Goal: Task Accomplishment & Management: Use online tool/utility

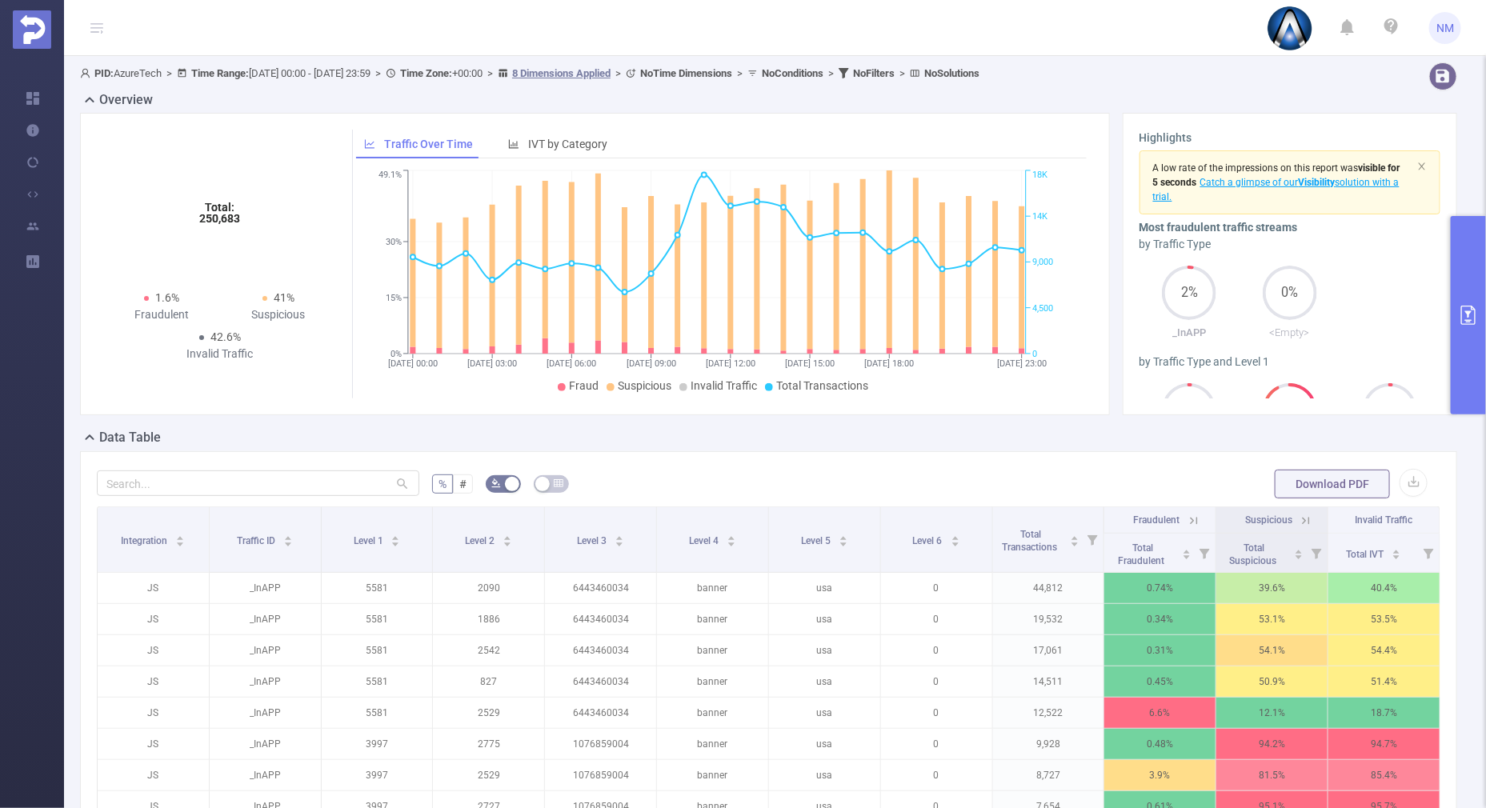
click at [1462, 349] on button "primary" at bounding box center [1468, 315] width 35 height 199
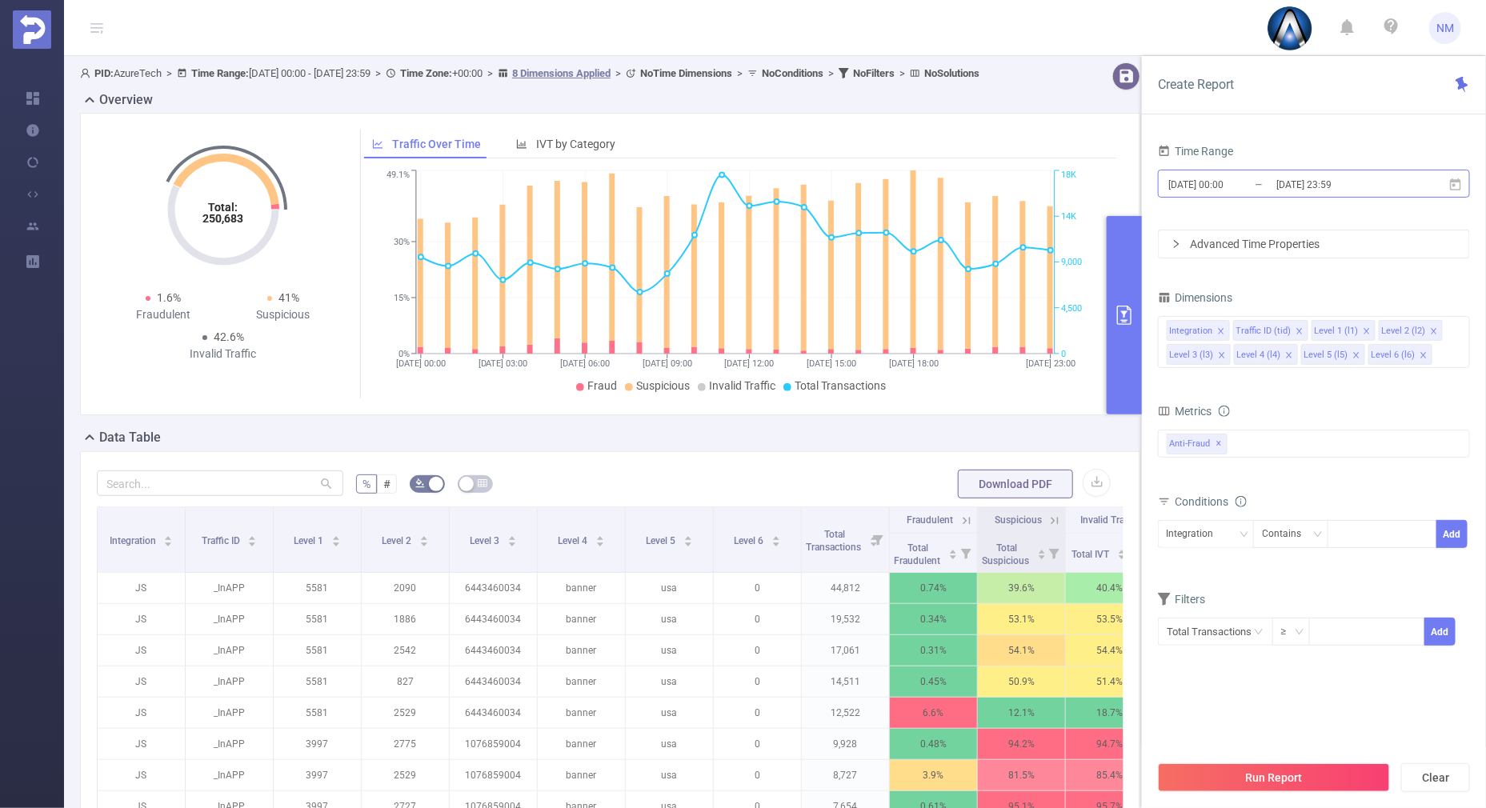
click at [1333, 192] on input "[DATE] 23:59" at bounding box center [1340, 185] width 130 height 22
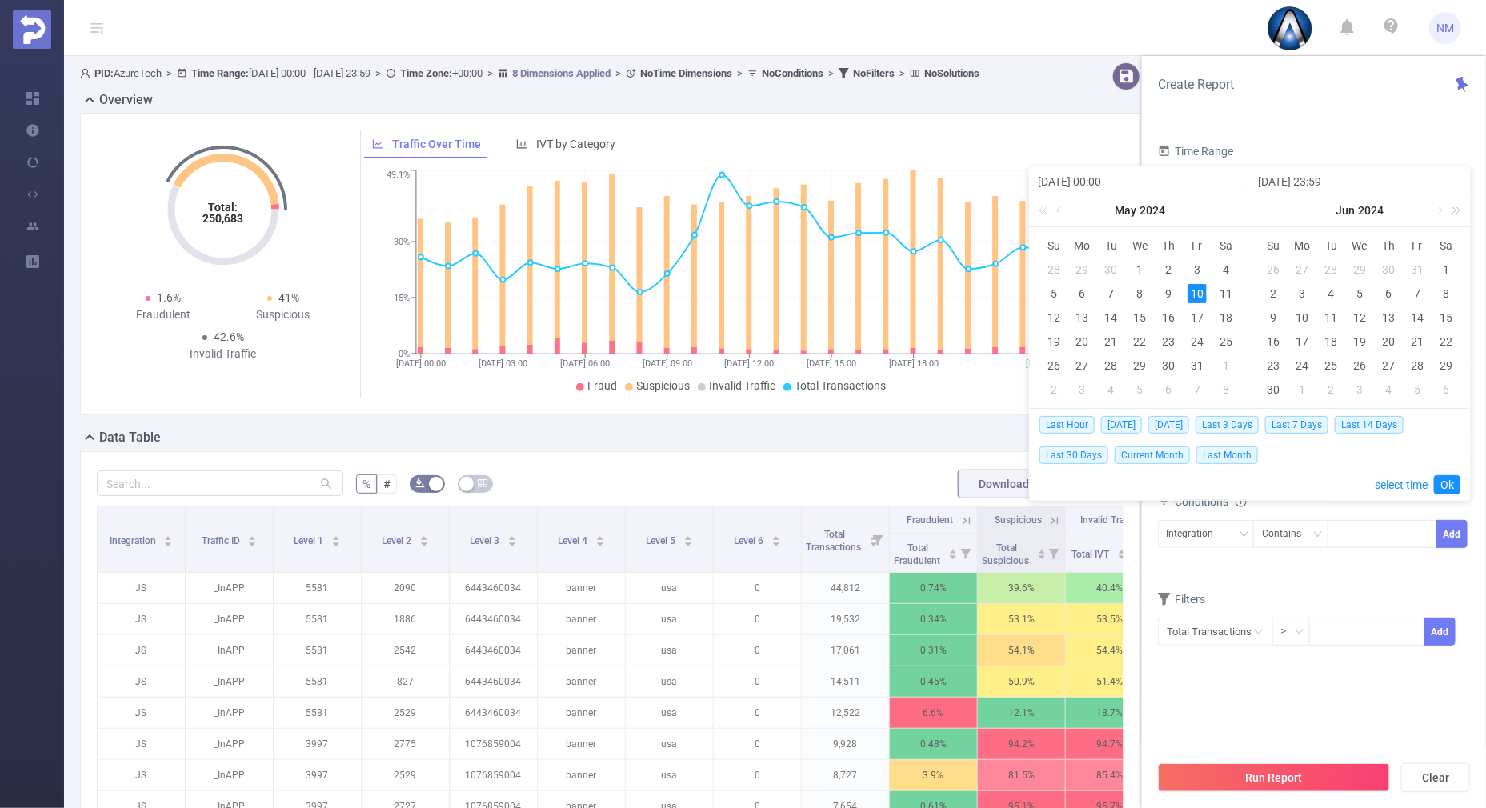
click at [1458, 209] on link at bounding box center [1454, 211] width 21 height 32
click at [1444, 209] on link at bounding box center [1454, 211] width 21 height 32
click at [1267, 206] on link at bounding box center [1266, 211] width 21 height 32
click at [1441, 206] on link at bounding box center [1440, 211] width 14 height 32
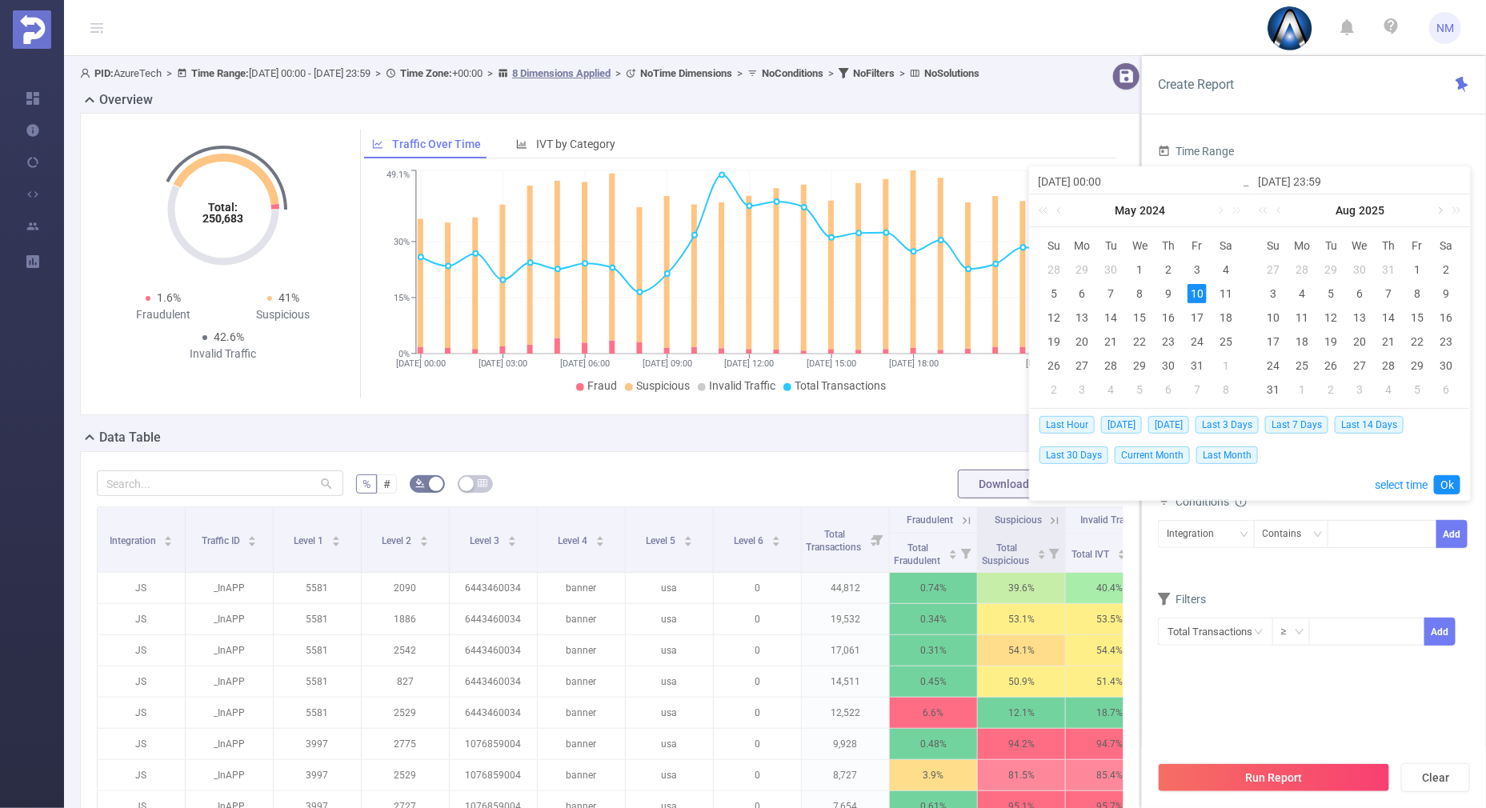
click at [1441, 206] on link at bounding box center [1440, 211] width 14 height 32
click at [1338, 315] on div "16" at bounding box center [1331, 317] width 19 height 19
click at [1416, 317] on div "19" at bounding box center [1417, 317] width 19 height 19
type input "[DATE] 00:00"
type input "[DATE] 23:59"
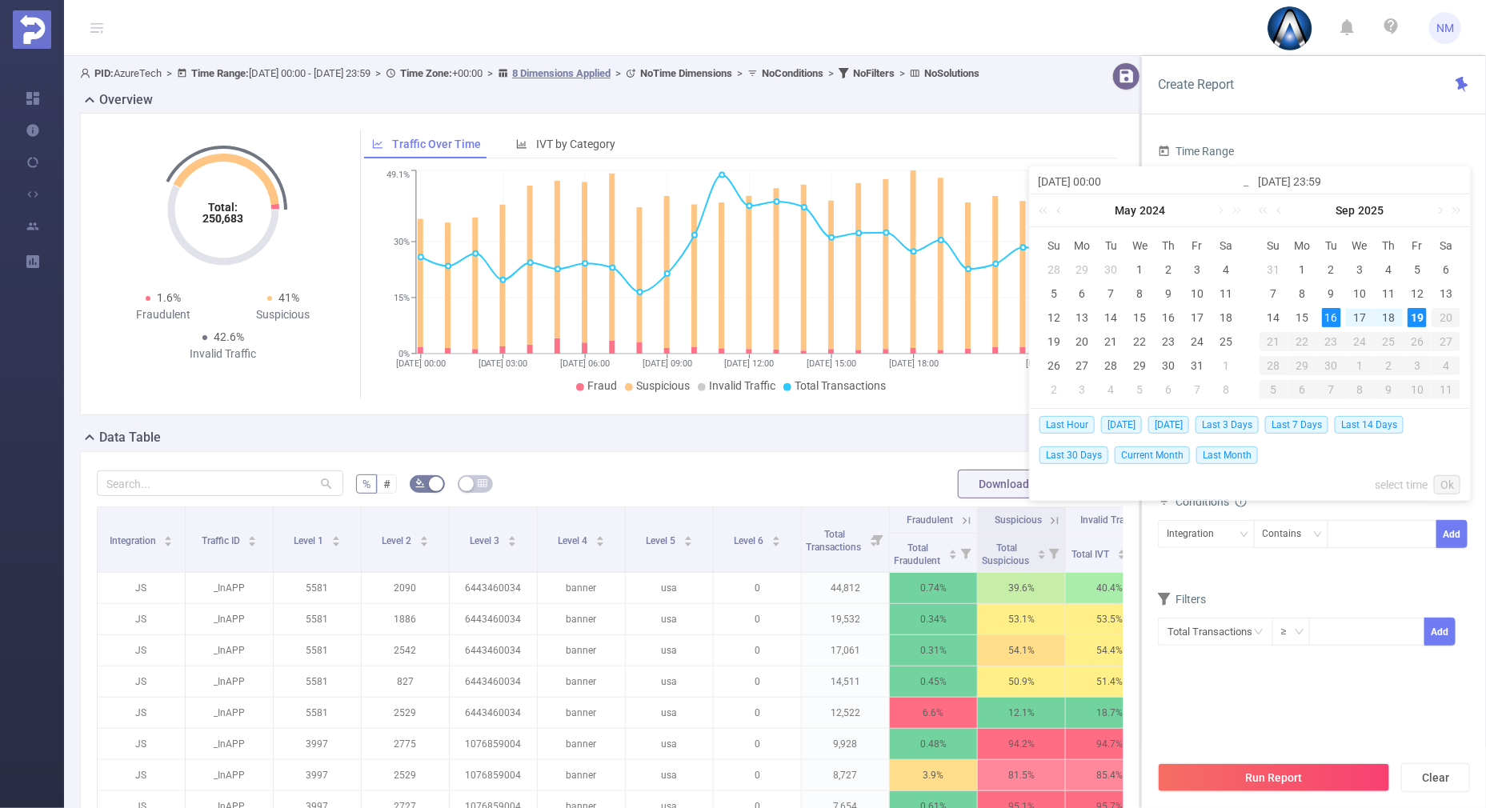
type input "[DATE] 00:00"
type input "[DATE] 23:59"
drag, startPoint x: 1458, startPoint y: 483, endPoint x: 1449, endPoint y: 468, distance: 17.6
click at [1457, 483] on link "Ok" at bounding box center [1447, 484] width 26 height 19
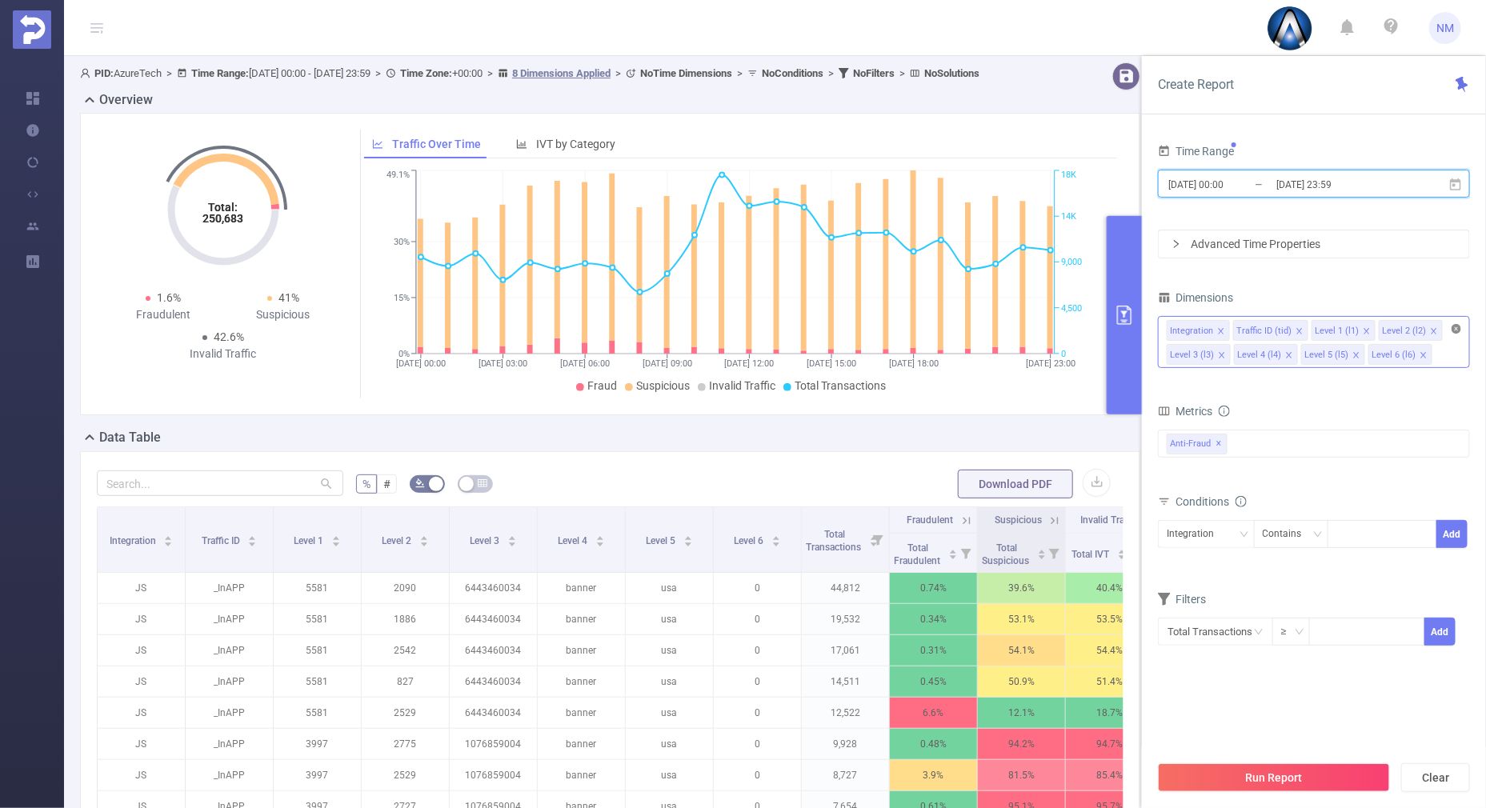
click at [1452, 324] on icon "icon: close-circle" at bounding box center [1457, 329] width 10 height 10
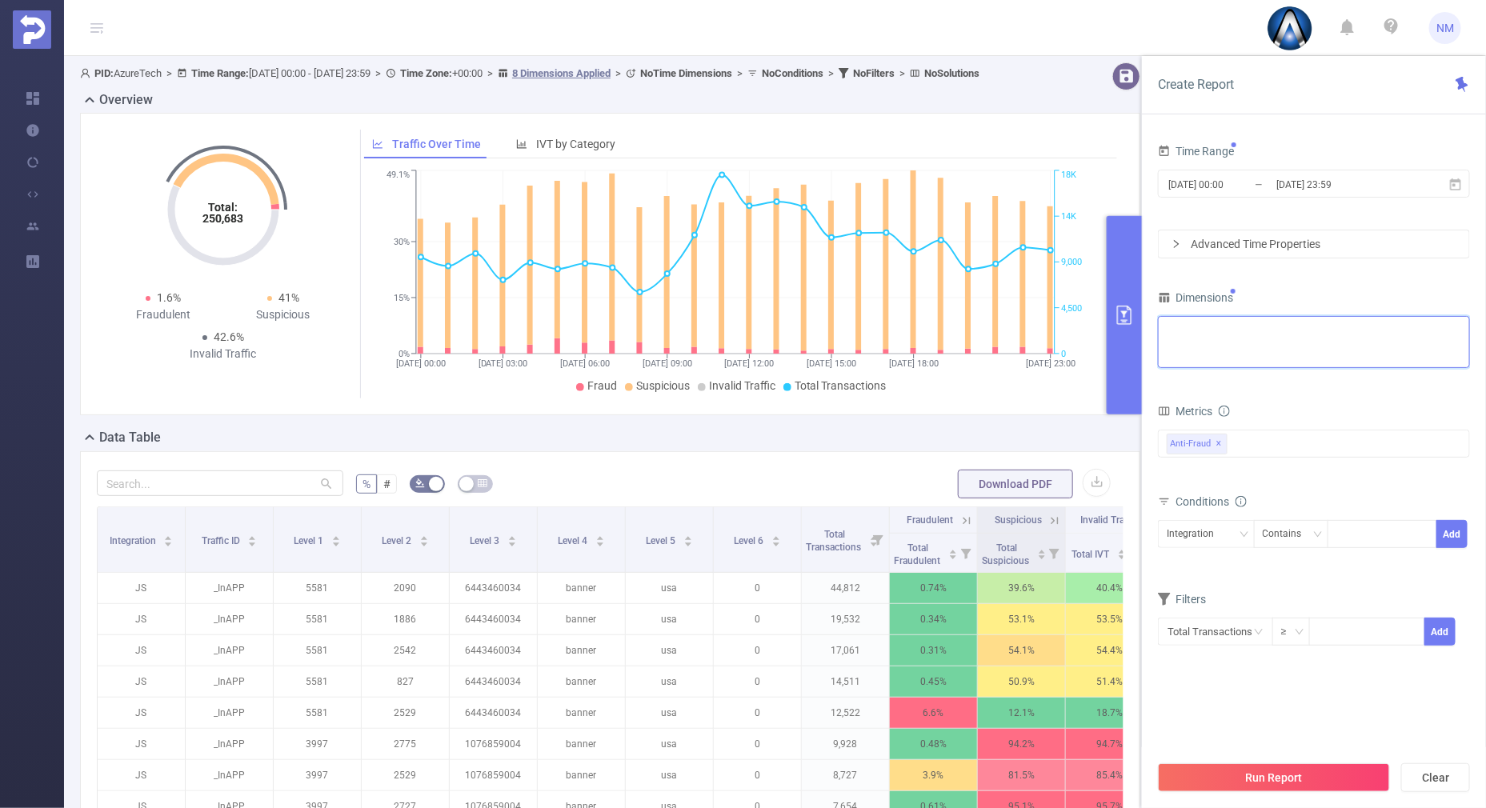
click at [1333, 338] on div "Integration Traffic ID (tid) Level 1 (l1) Level 2 (l2) Level 3 (l3) Level 4 (l4…" at bounding box center [1314, 330] width 295 height 26
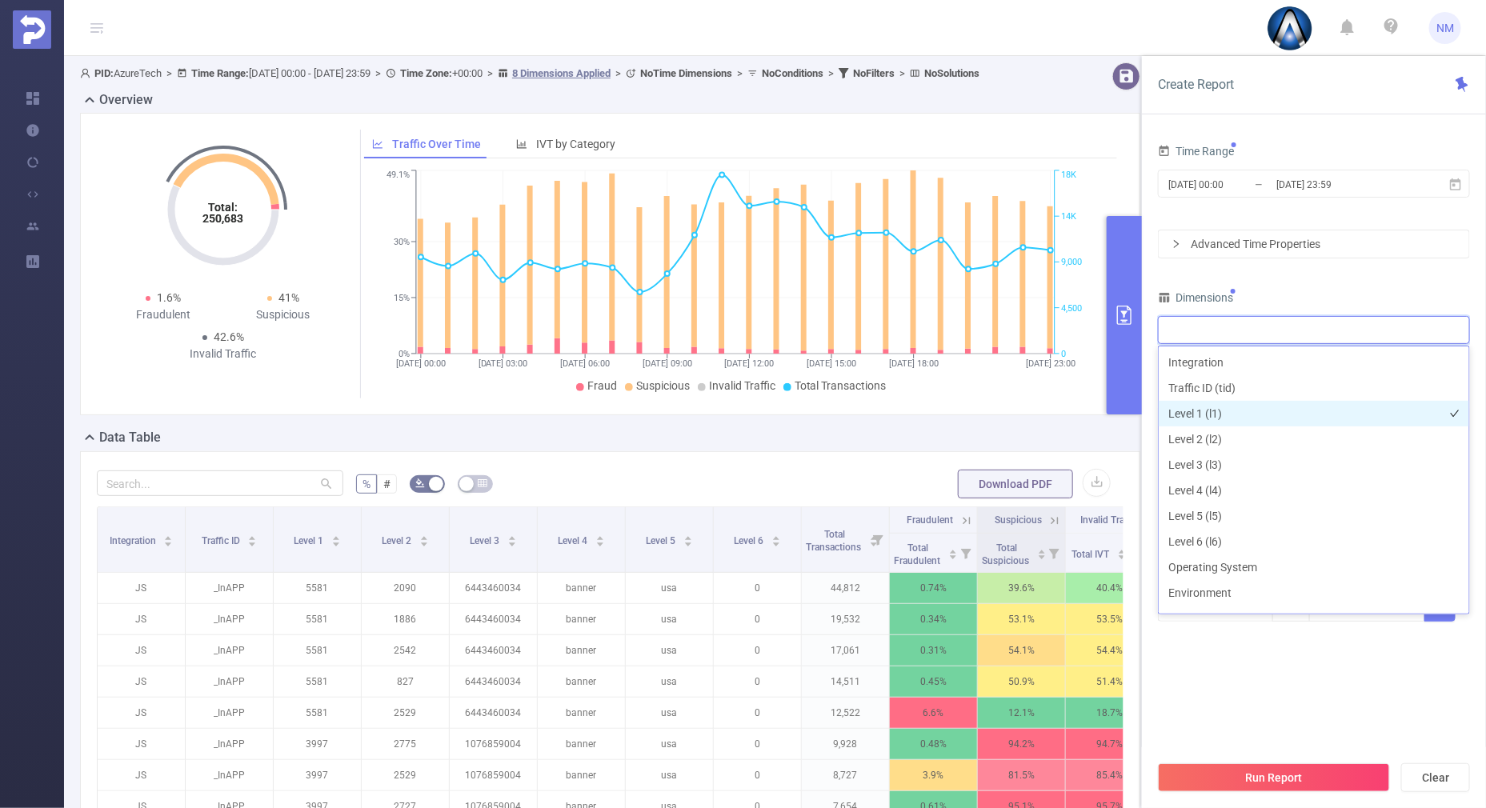
click at [1201, 403] on li "Level 1 (l1)" at bounding box center [1314, 414] width 311 height 26
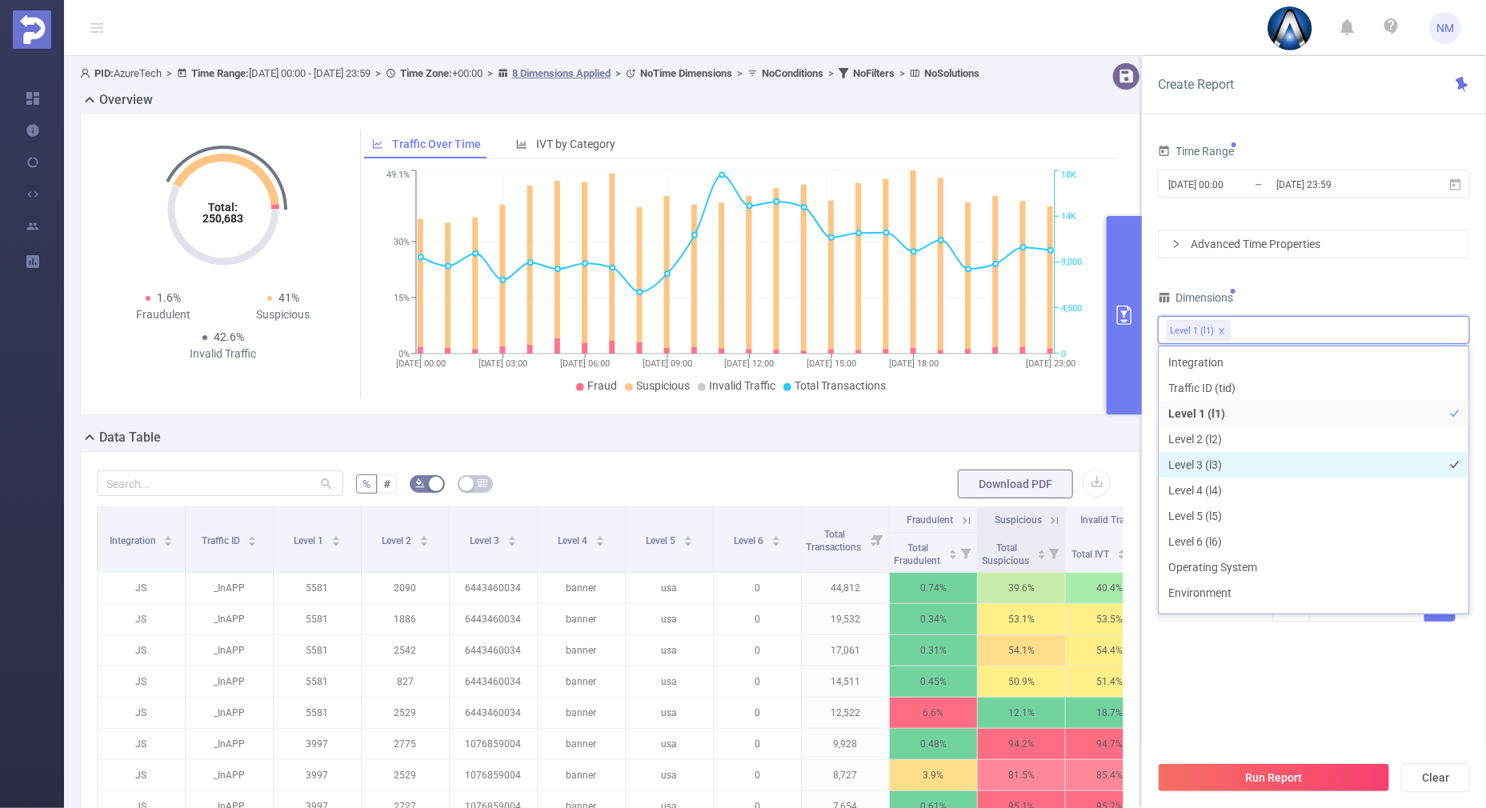
click at [1197, 462] on li "Level 3 (l3)" at bounding box center [1314, 465] width 311 height 26
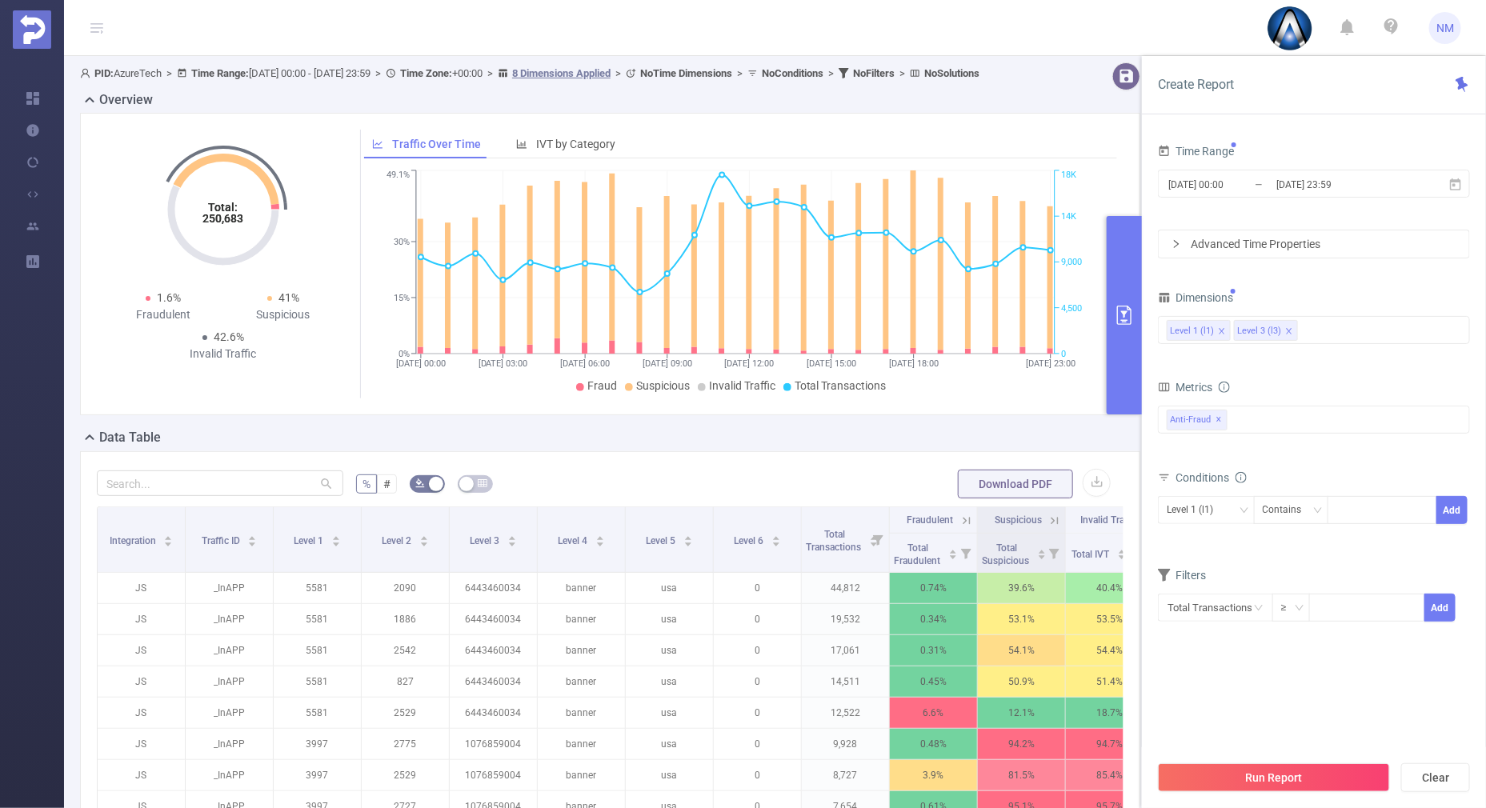
click at [1301, 302] on div "Dimensions" at bounding box center [1314, 300] width 312 height 26
click at [1350, 508] on div at bounding box center [1383, 510] width 92 height 26
type input "22062"
click at [1446, 498] on button "Add" at bounding box center [1452, 510] width 31 height 28
click at [1213, 515] on div "Level 3 (l3)" at bounding box center [1196, 510] width 58 height 26
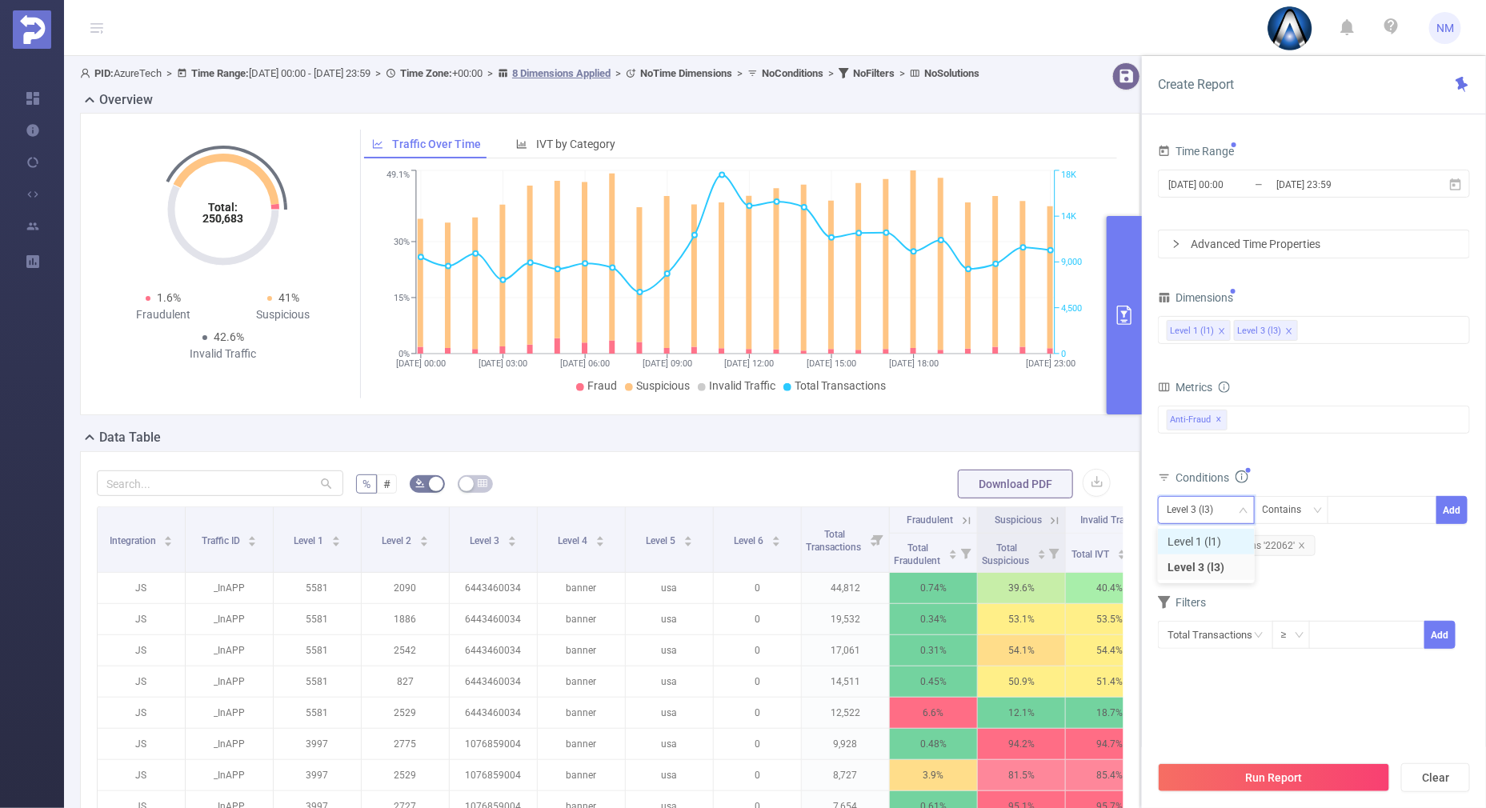
click at [1197, 541] on li "Level 1 (l1)" at bounding box center [1206, 542] width 97 height 26
click at [1225, 774] on button "Run Report" at bounding box center [1274, 778] width 232 height 29
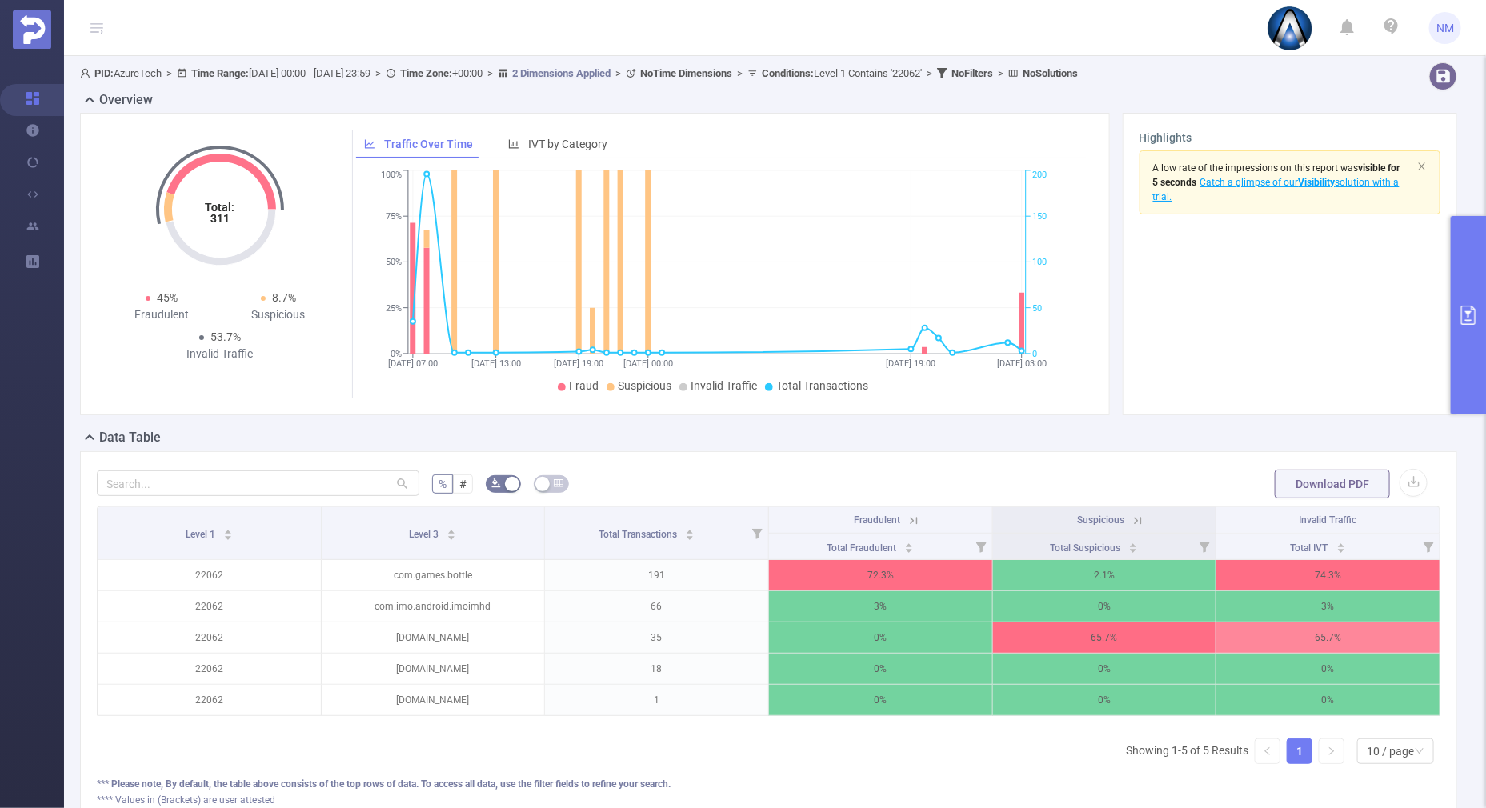
click at [907, 523] on icon at bounding box center [914, 521] width 14 height 14
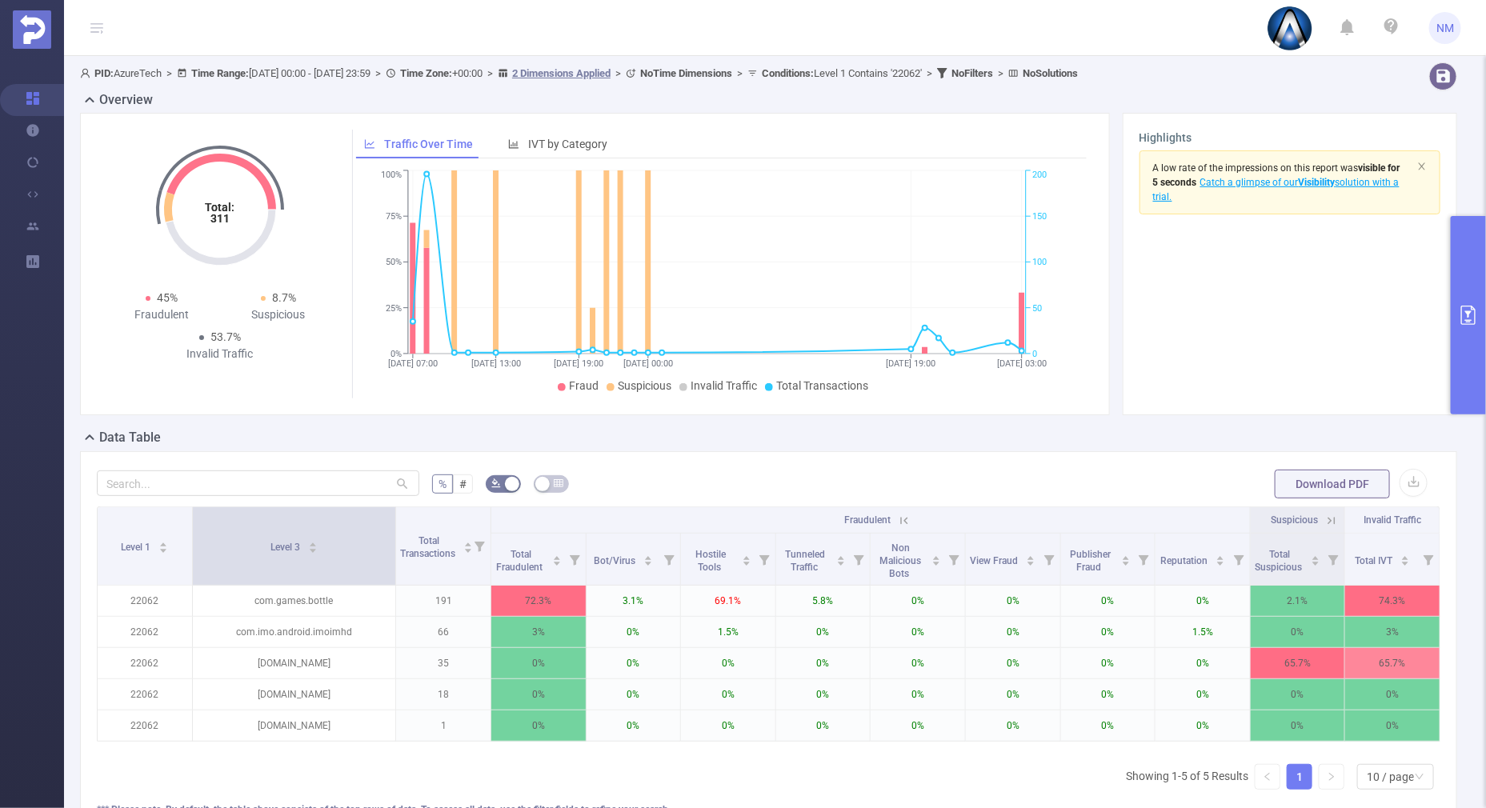
drag, startPoint x: 296, startPoint y: 524, endPoint x: 400, endPoint y: 563, distance: 111.2
click at [399, 522] on span at bounding box center [395, 546] width 8 height 78
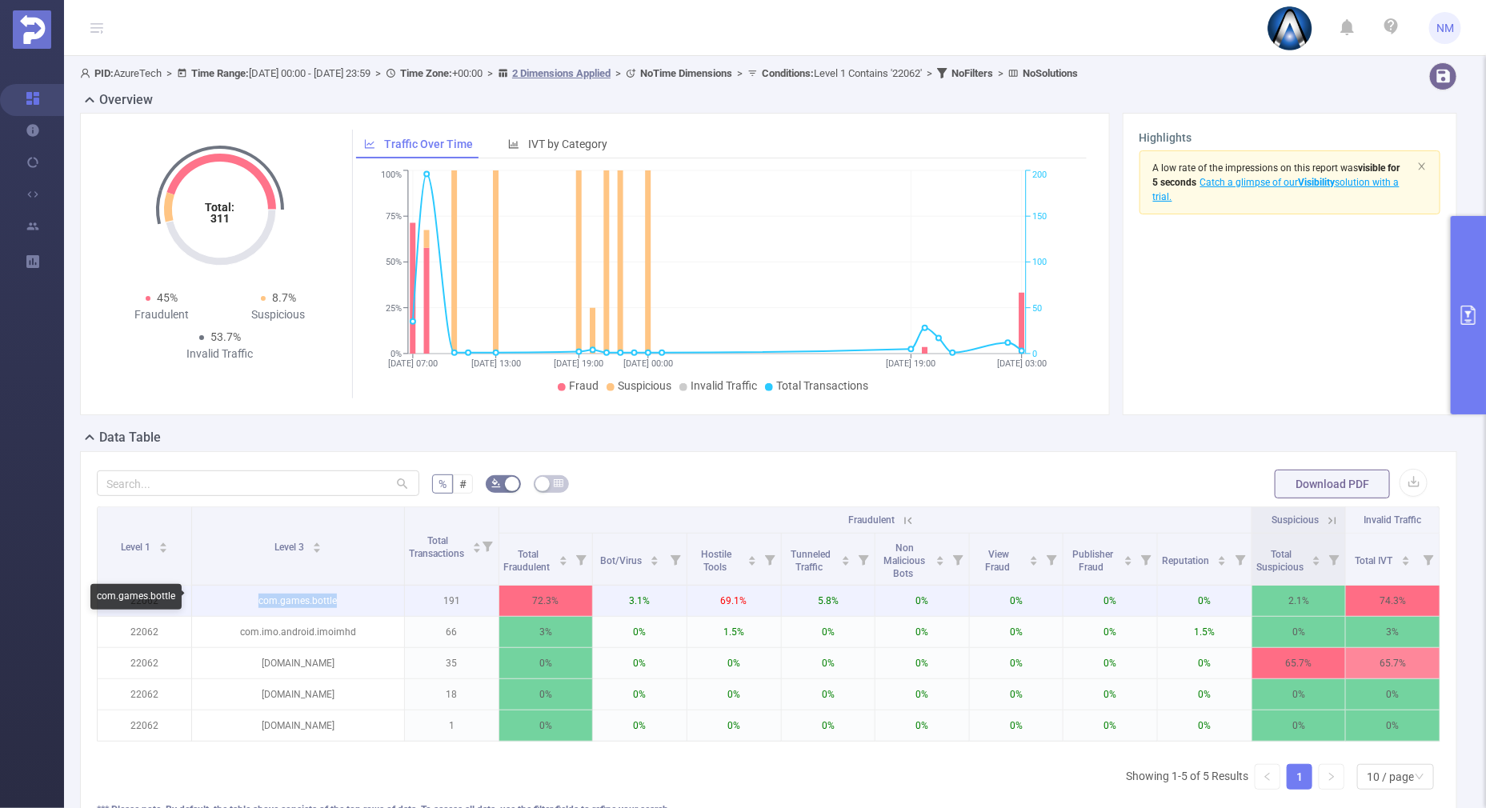
drag, startPoint x: 350, startPoint y: 600, endPoint x: 245, endPoint y: 596, distance: 104.9
click at [245, 596] on p "com.games.bottle" at bounding box center [298, 601] width 212 height 30
copy p "com.games.bottle"
